Goal: Information Seeking & Learning: Learn about a topic

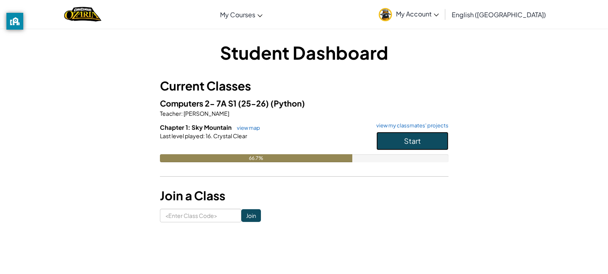
click at [419, 140] on span "Start" at bounding box center [412, 140] width 17 height 9
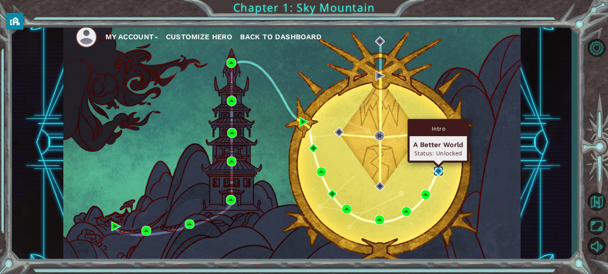
click at [441, 173] on img at bounding box center [439, 171] width 10 height 10
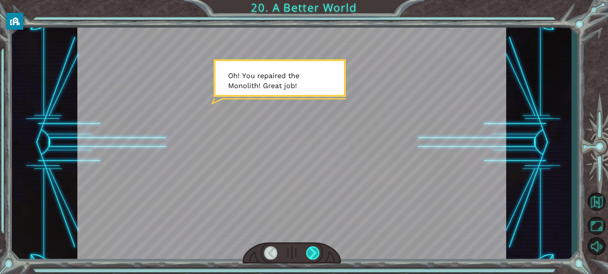
click at [317, 256] on div at bounding box center [313, 253] width 14 height 13
click at [315, 255] on div at bounding box center [313, 253] width 14 height 13
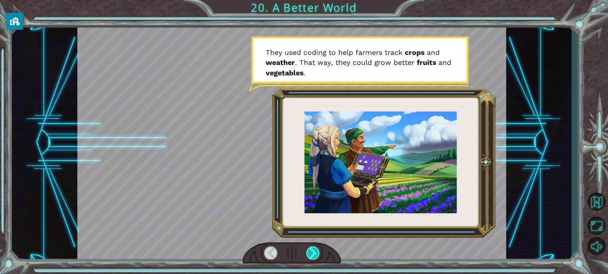
click at [312, 253] on div at bounding box center [313, 253] width 14 height 13
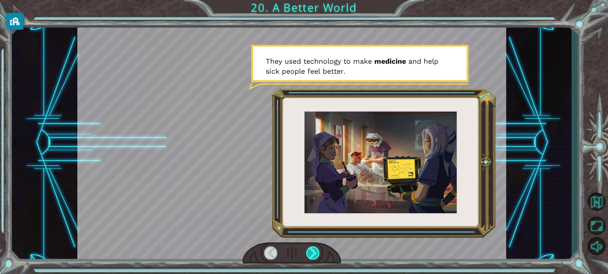
click at [312, 253] on div at bounding box center [313, 253] width 14 height 13
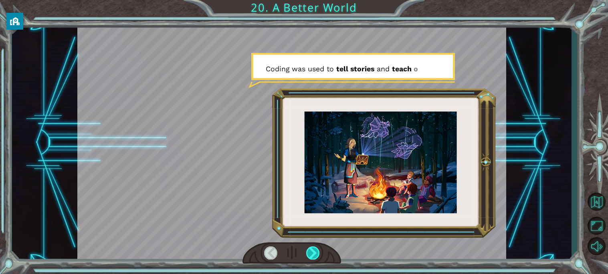
click at [312, 252] on div at bounding box center [313, 253] width 14 height 13
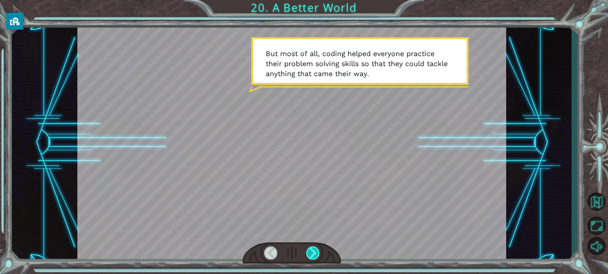
click at [312, 252] on div at bounding box center [313, 253] width 14 height 13
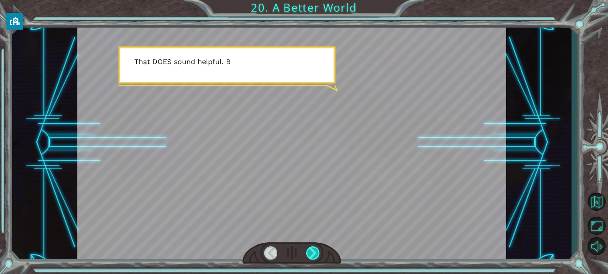
click at [311, 252] on div at bounding box center [313, 253] width 14 height 13
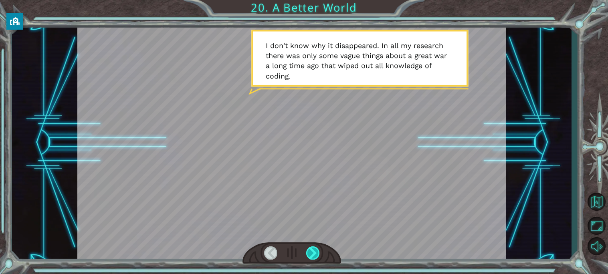
click at [317, 252] on div at bounding box center [313, 253] width 14 height 13
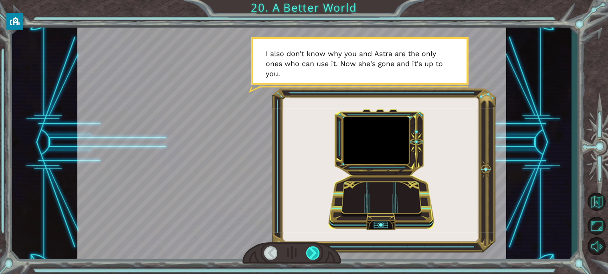
click at [314, 252] on div at bounding box center [313, 253] width 14 height 13
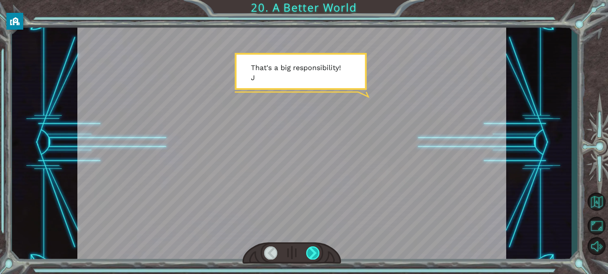
click at [315, 252] on div at bounding box center [313, 253] width 14 height 13
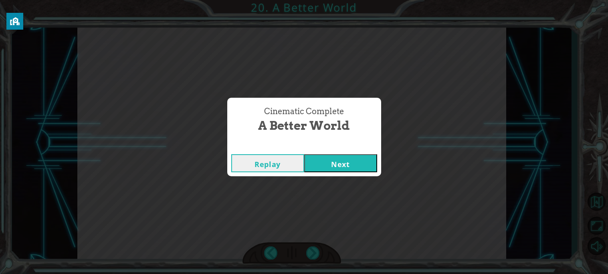
click at [346, 159] on button "Next" at bounding box center [340, 163] width 73 height 18
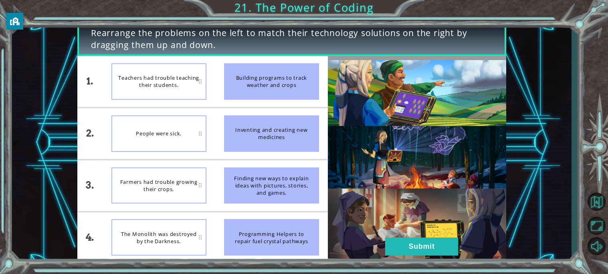
click at [152, 78] on div "Teachers had trouble teaching their students." at bounding box center [158, 81] width 95 height 36
click at [206, 86] on div "Teachers had trouble teaching their students." at bounding box center [158, 81] width 95 height 36
click at [201, 81] on div "Teachers had trouble teaching their students." at bounding box center [158, 81] width 95 height 36
drag, startPoint x: 275, startPoint y: 90, endPoint x: 226, endPoint y: 131, distance: 63.8
click at [226, 131] on ul "Building programs to track weather and crops Inventing and creating new medicin…" at bounding box center [271, 159] width 113 height 207
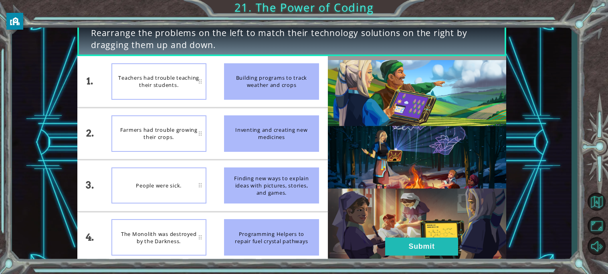
click at [233, 97] on div "Building programs to track weather and crops" at bounding box center [271, 81] width 95 height 36
click at [199, 128] on div "Farmers had trouble growing their crops." at bounding box center [158, 133] width 95 height 36
click at [200, 130] on div "Farmers had trouble growing their crops." at bounding box center [158, 133] width 95 height 36
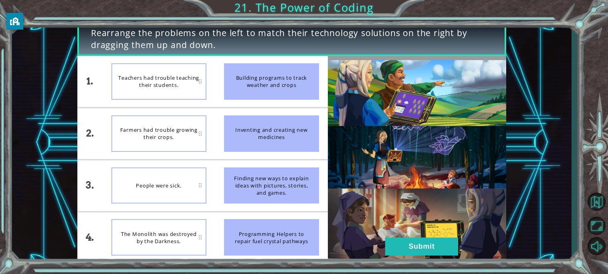
click at [255, 179] on div "Finding new ways to explain ideas with pictures, stories, and games." at bounding box center [271, 186] width 95 height 36
click at [155, 93] on div "Farmers had trouble growing their crops." at bounding box center [158, 81] width 95 height 36
click at [161, 88] on div "Farmers had trouble growing their crops." at bounding box center [158, 81] width 95 height 36
drag, startPoint x: 161, startPoint y: 88, endPoint x: 255, endPoint y: 189, distance: 137.9
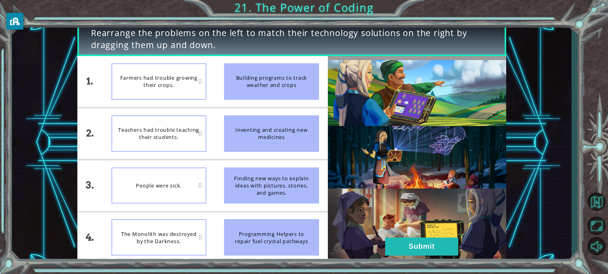
click at [255, 189] on div "1. 2. 3. 4. Farmers had trouble growing their crops. Teachers had trouble teach…" at bounding box center [202, 159] width 251 height 207
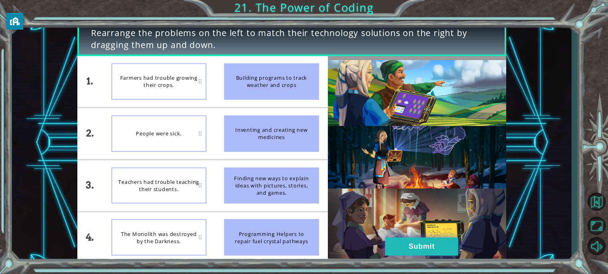
click at [392, 248] on button "Submit" at bounding box center [421, 247] width 73 height 18
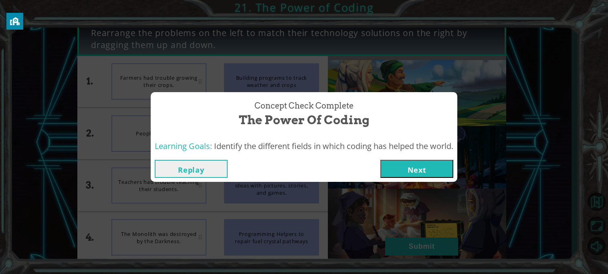
click at [423, 164] on button "Next" at bounding box center [416, 169] width 73 height 18
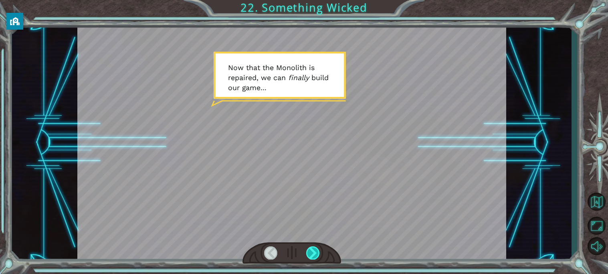
click at [312, 257] on div at bounding box center [313, 253] width 14 height 13
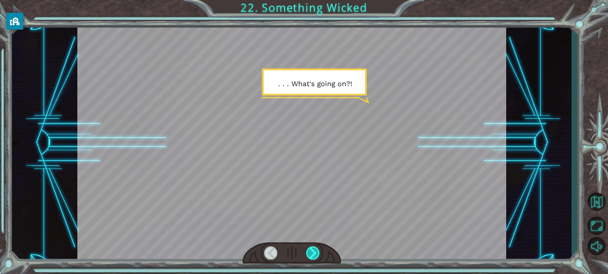
click at [311, 257] on div at bounding box center [313, 253] width 14 height 13
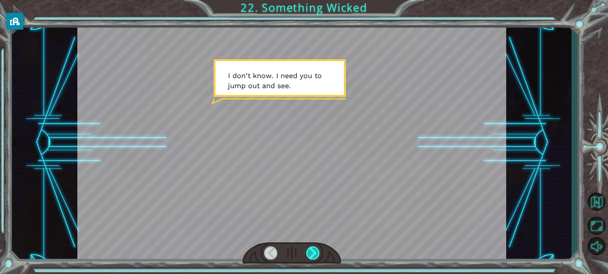
click at [310, 256] on div at bounding box center [313, 253] width 14 height 13
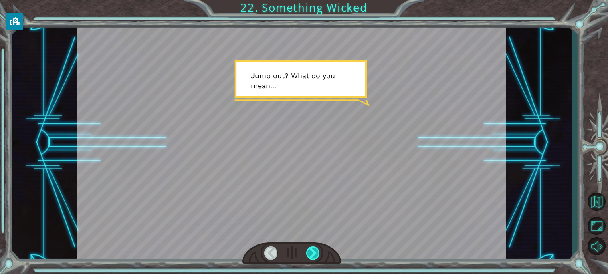
click at [309, 254] on div at bounding box center [313, 253] width 14 height 13
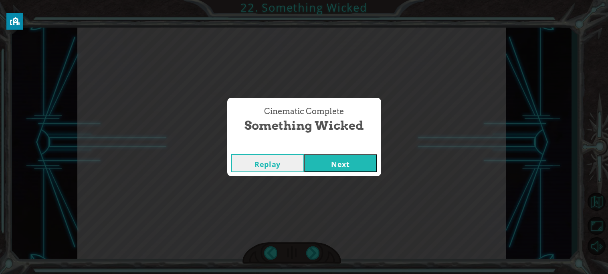
click at [370, 162] on button "Next" at bounding box center [340, 163] width 73 height 18
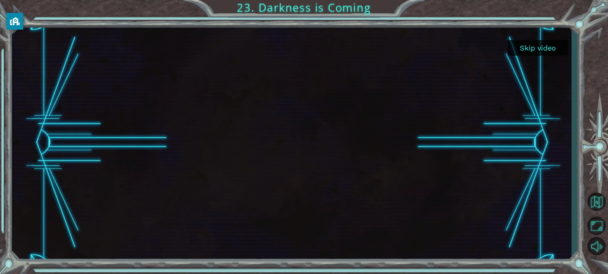
click at [546, 48] on button "Skip video" at bounding box center [538, 48] width 60 height 16
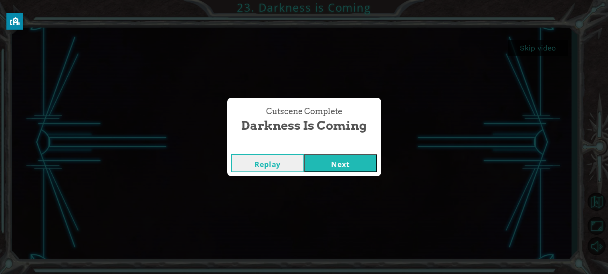
click at [348, 166] on button "Next" at bounding box center [340, 163] width 73 height 18
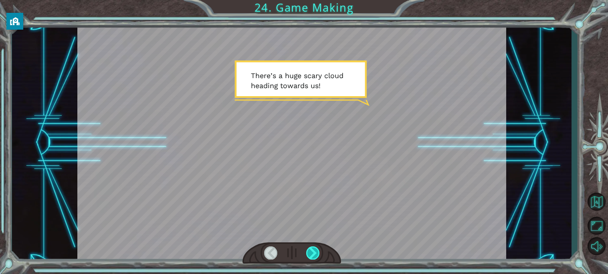
click at [317, 255] on div at bounding box center [313, 253] width 14 height 13
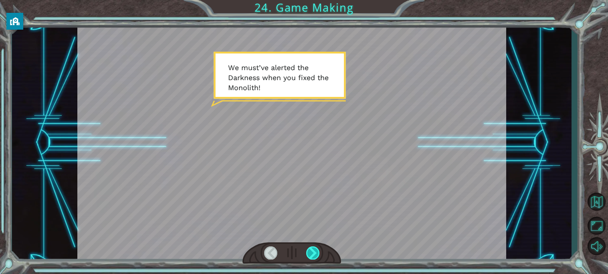
click at [317, 255] on div at bounding box center [313, 253] width 14 height 13
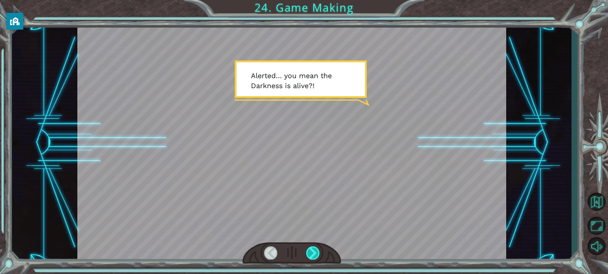
click at [318, 256] on div at bounding box center [313, 253] width 14 height 13
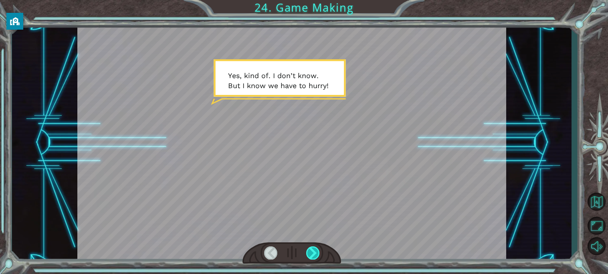
click at [318, 256] on div at bounding box center [313, 253] width 14 height 13
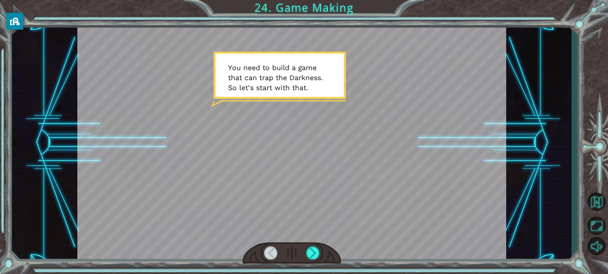
click at [314, 260] on div at bounding box center [292, 254] width 99 height 22
click at [315, 258] on div at bounding box center [313, 253] width 14 height 13
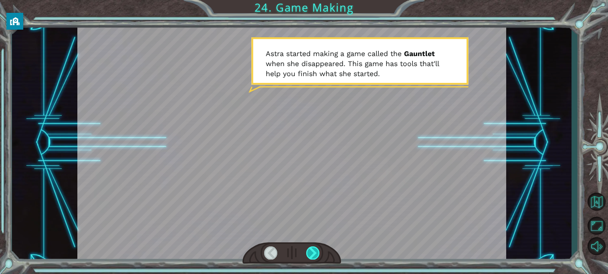
click at [315, 254] on div at bounding box center [313, 253] width 14 height 13
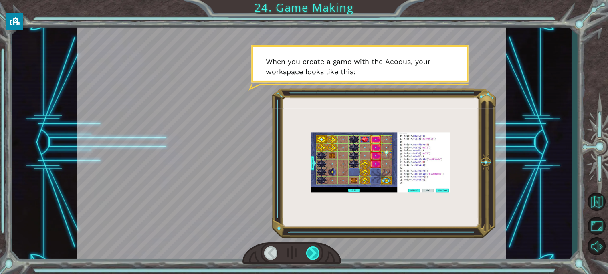
click at [306, 258] on div at bounding box center [313, 253] width 14 height 13
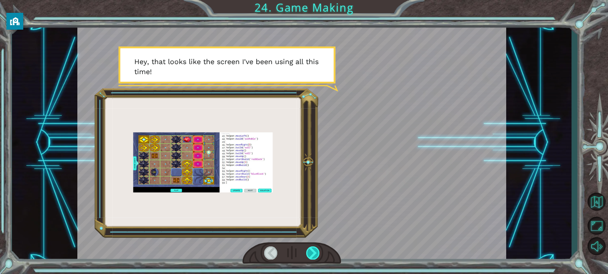
click at [306, 258] on div at bounding box center [313, 253] width 14 height 13
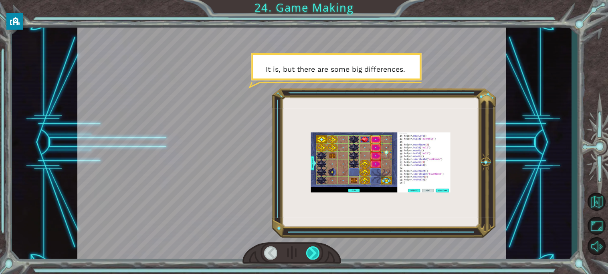
click at [313, 253] on div at bounding box center [313, 253] width 14 height 13
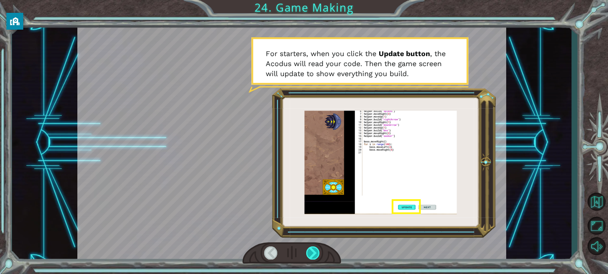
click at [313, 254] on div at bounding box center [313, 253] width 14 height 13
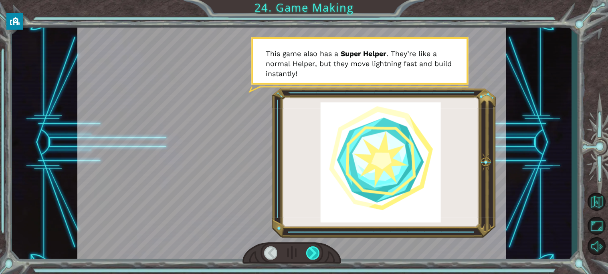
click at [314, 254] on div at bounding box center [313, 253] width 14 height 13
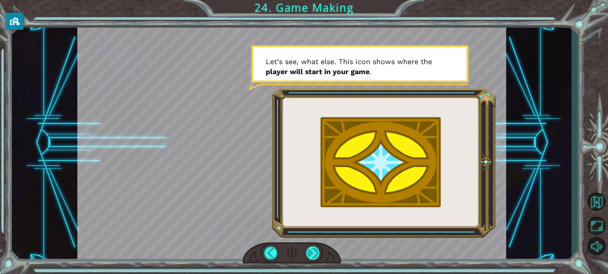
click at [314, 254] on div at bounding box center [313, 253] width 14 height 13
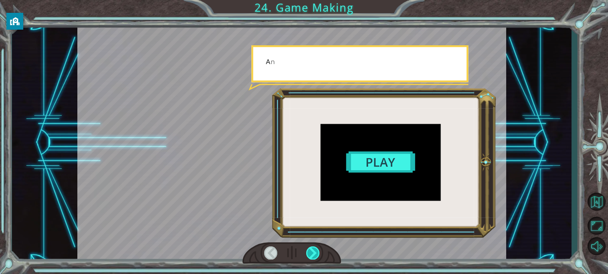
click at [314, 254] on div at bounding box center [313, 253] width 14 height 13
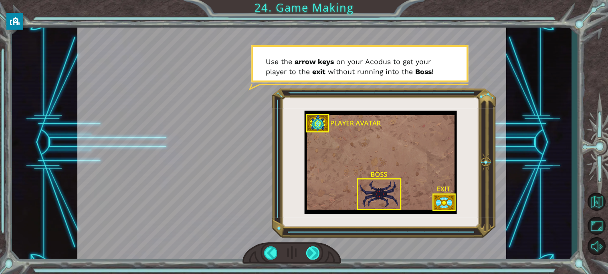
click at [314, 254] on div at bounding box center [313, 253] width 14 height 13
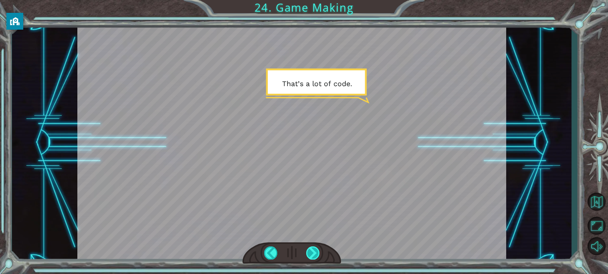
click at [314, 254] on div at bounding box center [313, 253] width 14 height 13
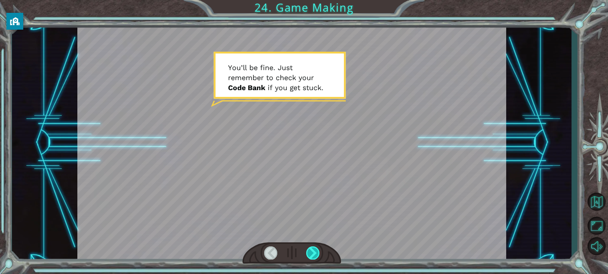
click at [314, 253] on div at bounding box center [313, 253] width 14 height 13
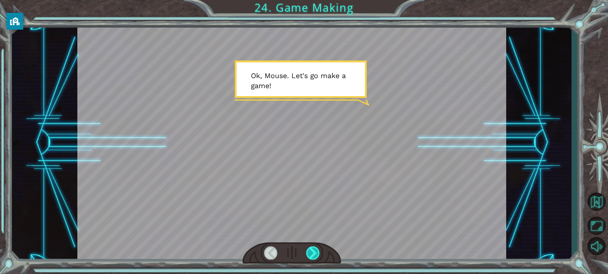
click at [314, 253] on div at bounding box center [313, 253] width 14 height 13
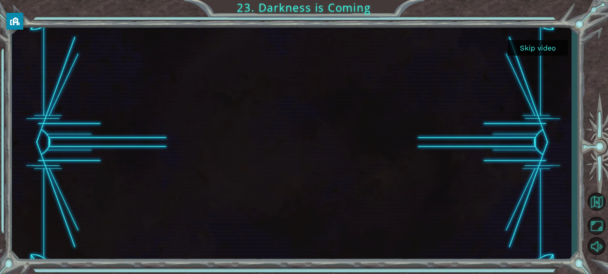
click at [540, 47] on button "Skip video" at bounding box center [538, 48] width 60 height 16
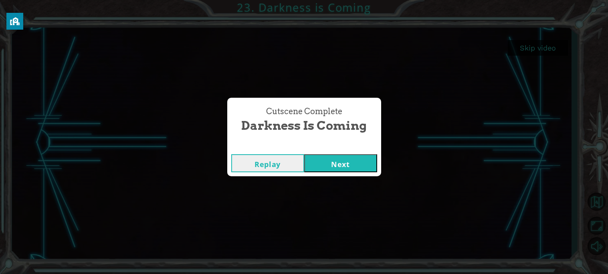
click at [333, 168] on button "Next" at bounding box center [340, 163] width 73 height 18
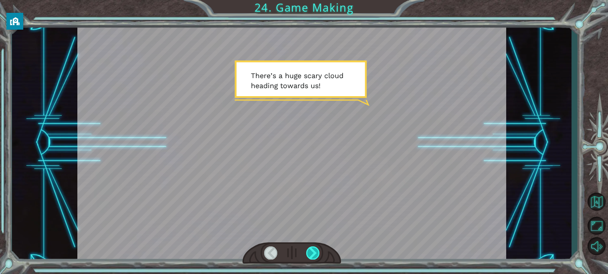
click at [314, 253] on div at bounding box center [313, 253] width 14 height 13
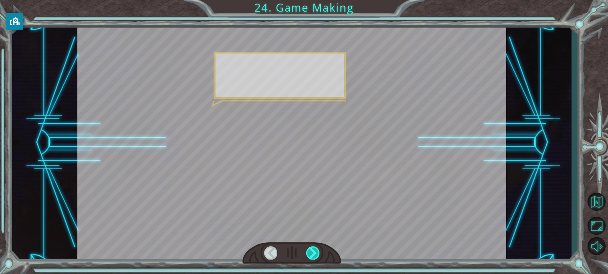
click at [314, 253] on div at bounding box center [313, 253] width 14 height 13
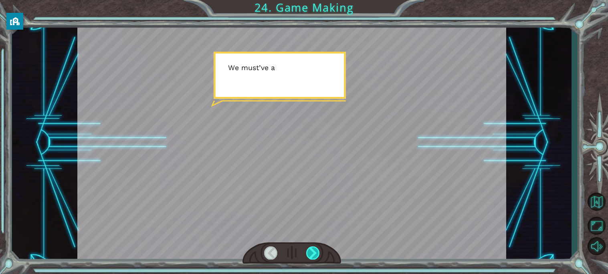
click at [314, 253] on div at bounding box center [313, 253] width 14 height 13
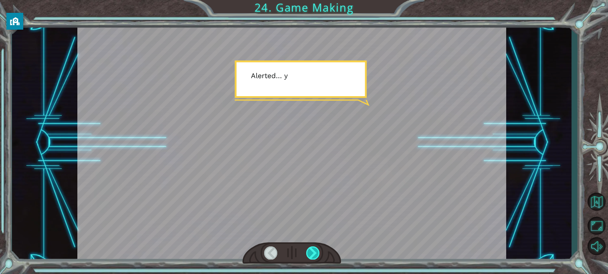
click at [314, 253] on div at bounding box center [313, 253] width 14 height 13
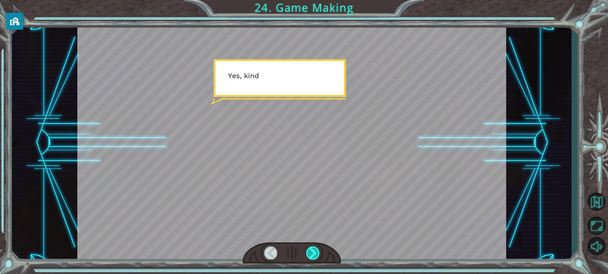
click at [314, 253] on div at bounding box center [313, 253] width 14 height 13
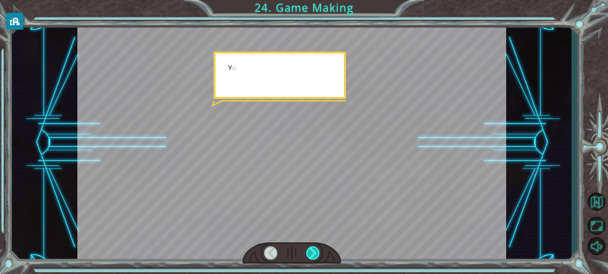
click at [314, 253] on div at bounding box center [313, 253] width 14 height 13
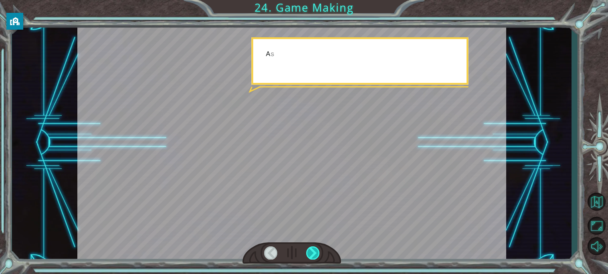
click at [314, 253] on div at bounding box center [313, 253] width 14 height 13
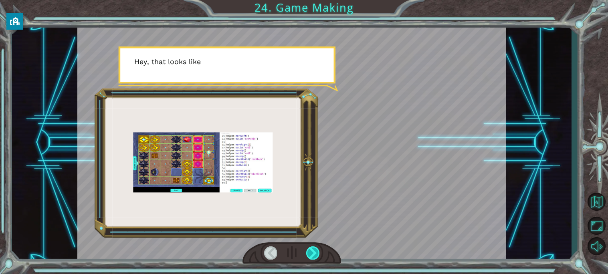
click at [314, 253] on div at bounding box center [313, 253] width 14 height 13
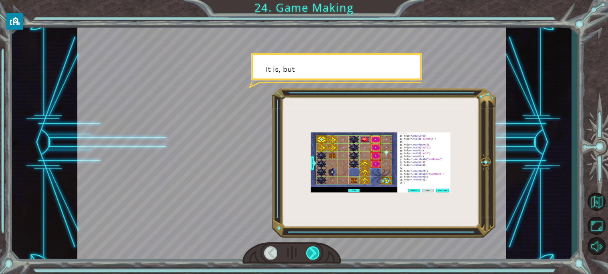
click at [314, 253] on div at bounding box center [313, 253] width 14 height 13
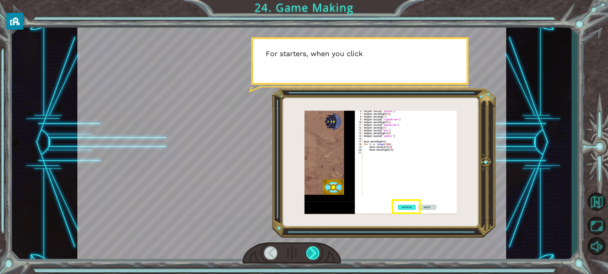
click at [314, 253] on div at bounding box center [313, 253] width 14 height 13
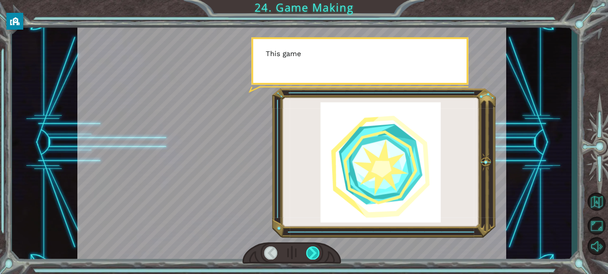
click at [314, 253] on div at bounding box center [313, 253] width 14 height 13
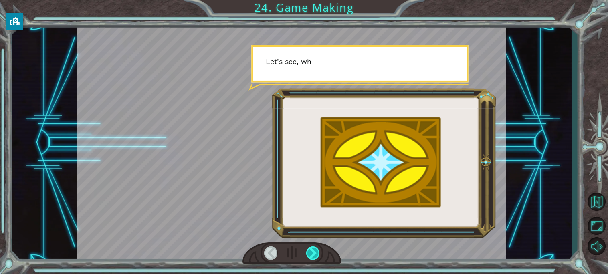
click at [314, 253] on div at bounding box center [313, 253] width 14 height 13
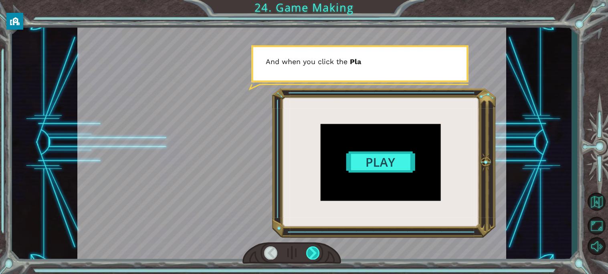
click at [314, 253] on div at bounding box center [313, 253] width 14 height 13
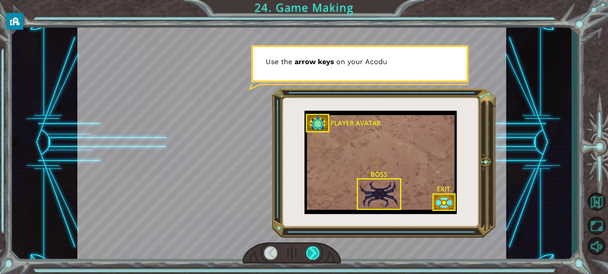
click at [314, 253] on div at bounding box center [313, 253] width 14 height 13
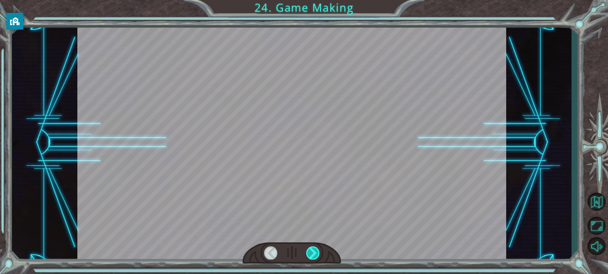
click at [314, 253] on div at bounding box center [313, 253] width 14 height 13
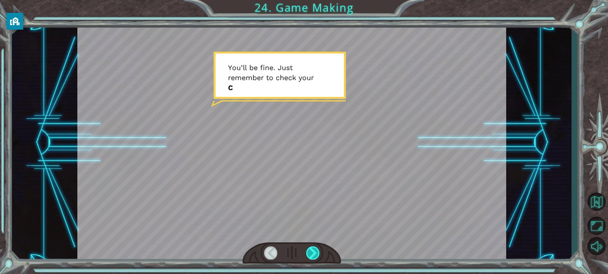
click at [314, 253] on div at bounding box center [313, 253] width 14 height 13
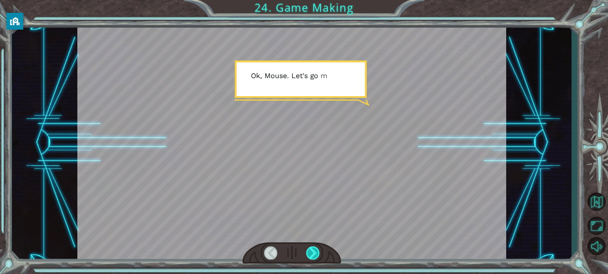
click at [312, 249] on div at bounding box center [313, 253] width 14 height 13
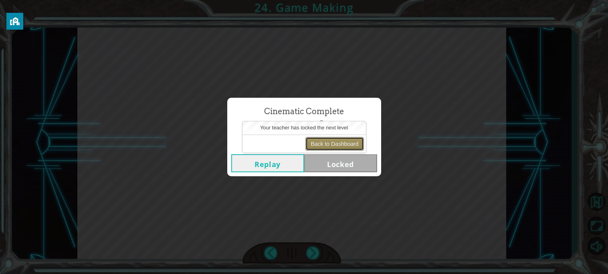
click at [329, 145] on button "Back to Dashboard" at bounding box center [334, 144] width 58 height 14
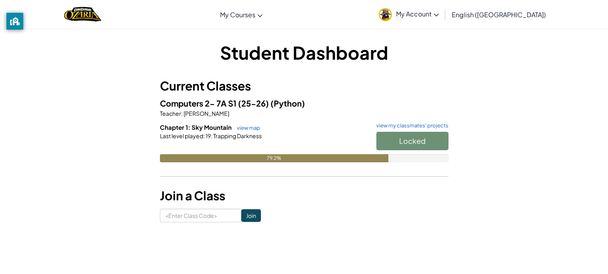
click at [326, 132] on div "Last level played : 19. Trapping Darkness" at bounding box center [304, 136] width 289 height 8
click at [115, 104] on div "Student Dashboard Current Classes Computers 2- 7A S1 (25-26) (Python) Teacher :…" at bounding box center [304, 131] width 469 height 182
click at [129, 59] on div "Student Dashboard Current Classes Computers 2- 7A S1 (25-26) (Python) Teacher :…" at bounding box center [304, 131] width 469 height 182
click at [392, 133] on button "Start" at bounding box center [412, 141] width 72 height 18
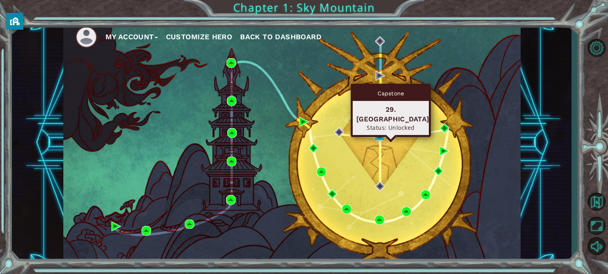
click at [377, 136] on img at bounding box center [380, 136] width 10 height 10
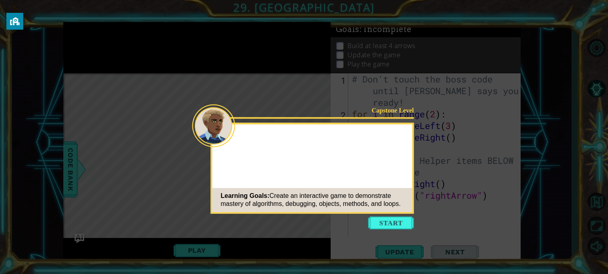
click at [385, 220] on button "Start" at bounding box center [391, 222] width 46 height 13
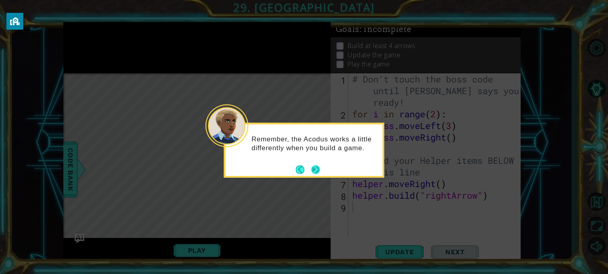
click at [318, 171] on button "Next" at bounding box center [315, 169] width 9 height 9
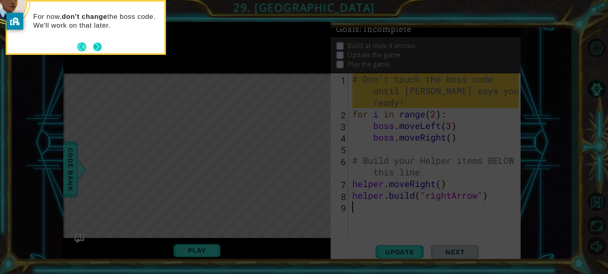
click at [99, 46] on button "Next" at bounding box center [97, 46] width 9 height 9
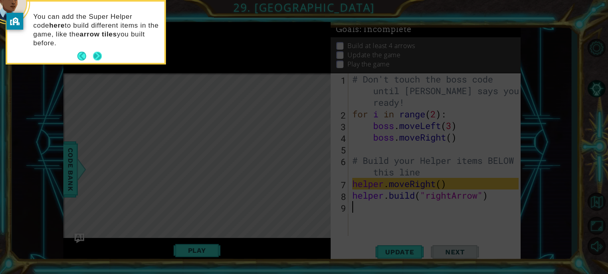
click at [102, 58] on button "Next" at bounding box center [97, 56] width 9 height 9
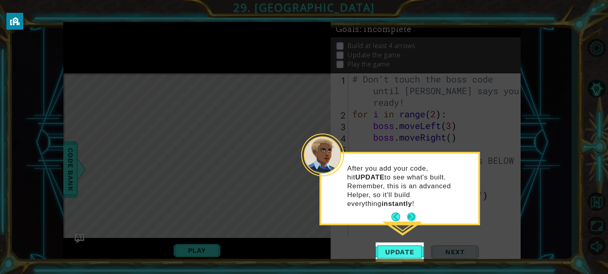
click at [415, 212] on button "Next" at bounding box center [411, 216] width 9 height 9
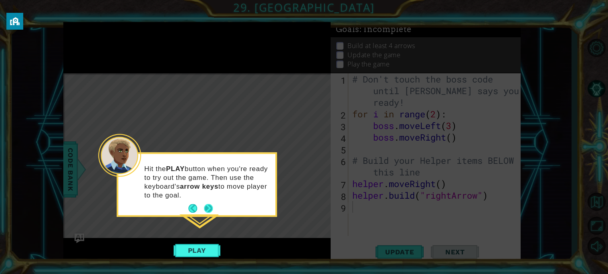
click at [206, 207] on button "Next" at bounding box center [208, 208] width 9 height 9
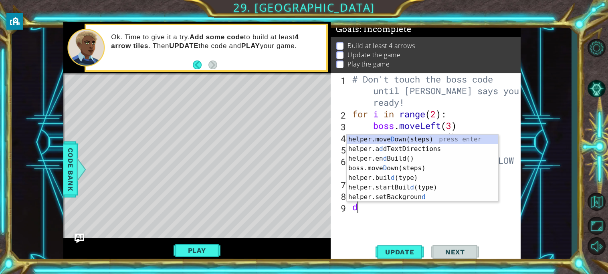
type textarea "d"
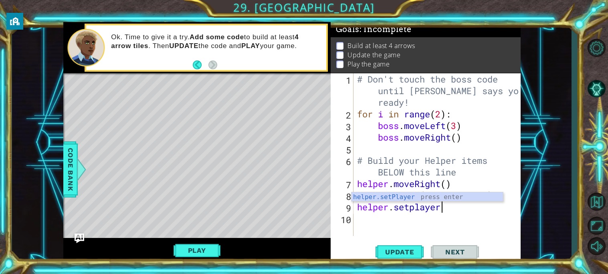
scroll to position [0, 3]
click at [445, 208] on div "# Don't touch the boss code until Vega says you're ready! for i in range ( 2 ) …" at bounding box center [439, 177] width 167 height 209
type textarea "helper.setplayer()"
click at [442, 213] on div "# Don't touch the boss code until Vega says you're ready! for i in range ( 2 ) …" at bounding box center [439, 177] width 167 height 209
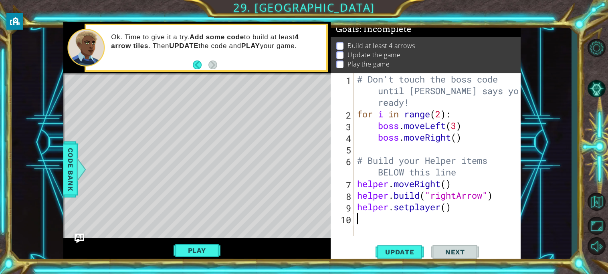
scroll to position [0, 0]
click at [440, 210] on div "# Don't touch the boss code until Vega says you're ready! for i in range ( 2 ) …" at bounding box center [439, 177] width 167 height 209
click at [472, 210] on div "# Don't touch the boss code until Vega says you're ready! for i in range ( 2 ) …" at bounding box center [439, 177] width 167 height 209
type textarea "helper.setplayerspeed(3)"
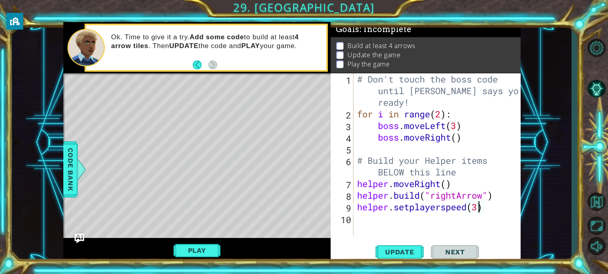
click at [471, 219] on div "# Don't touch the boss code until Vega says you're ready! for i in range ( 2 ) …" at bounding box center [439, 177] width 167 height 209
click at [448, 212] on div "# Don't touch the boss code until Vega says you're ready! for i in range ( 2 ) …" at bounding box center [439, 177] width 167 height 209
type textarea "helper.setplayerSpeed(3)"
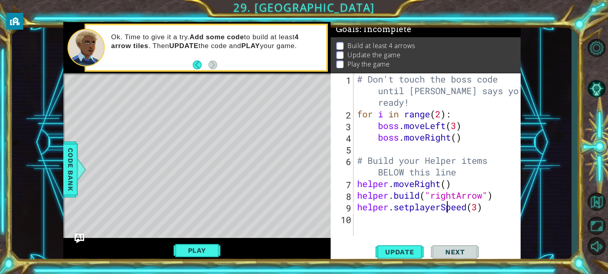
click at [457, 216] on div "# Don't touch the boss code until Vega says you're ready! for i in range ( 2 ) …" at bounding box center [439, 177] width 167 height 209
click at [469, 213] on div "# Don't touch the boss code until Vega says you're ready! for i in range ( 2 ) …" at bounding box center [439, 177] width 167 height 209
click at [468, 211] on div "# Don't touch the boss code until Vega says you're ready! for i in range ( 2 ) …" at bounding box center [439, 177] width 167 height 209
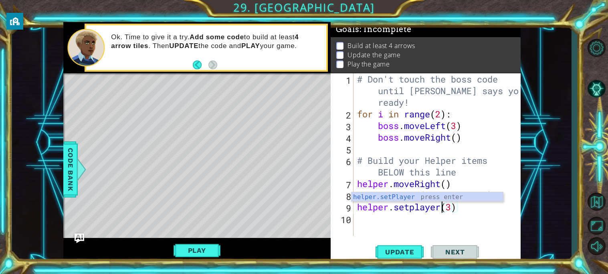
type textarea "helper.setplayer(3)"
